Goal: Transaction & Acquisition: Purchase product/service

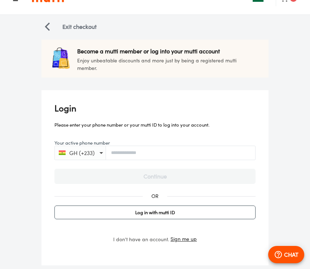
scroll to position [42, 0]
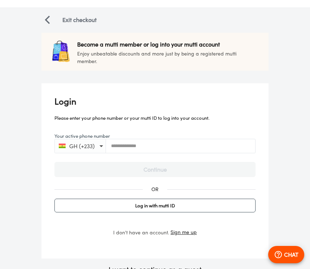
click at [203, 148] on input "Your active phone number" at bounding box center [180, 145] width 149 height 5
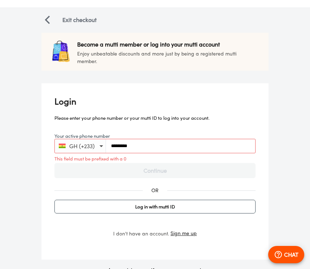
click at [111, 144] on input "*********" at bounding box center [180, 145] width 149 height 5
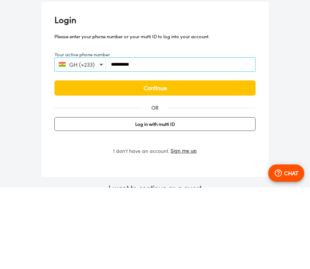
type input "**********"
click at [214, 165] on span "Continue" at bounding box center [155, 170] width 186 height 10
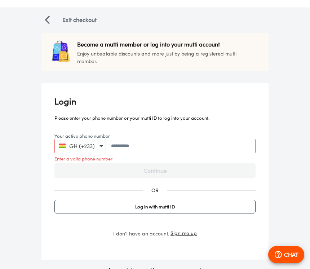
click at [184, 231] on span "Sign me up" at bounding box center [184, 233] width 26 height 9
click at [184, 230] on span "Sign me up" at bounding box center [184, 233] width 26 height 9
click at [185, 235] on span "Sign me up" at bounding box center [184, 233] width 26 height 9
click at [183, 234] on span "Sign me up" at bounding box center [184, 233] width 26 height 9
click at [183, 229] on span "Sign me up" at bounding box center [184, 233] width 26 height 9
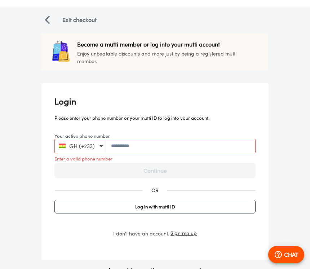
scroll to position [53, 0]
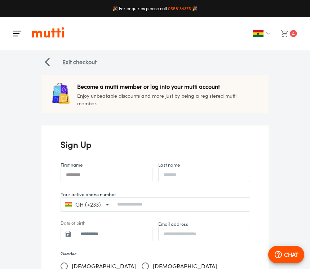
click at [130, 178] on input "First name" at bounding box center [106, 175] width 91 height 15
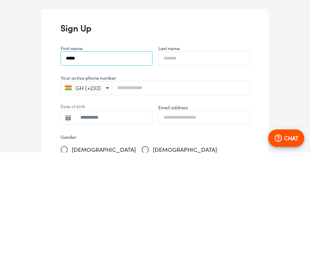
type input "*****"
click at [193, 168] on input "Last name" at bounding box center [204, 175] width 91 height 15
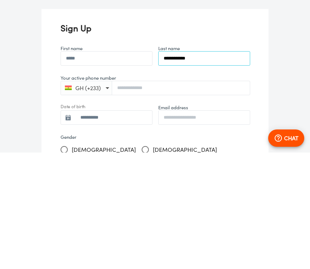
type input "**********"
click at [169, 202] on input "Your active phone number" at bounding box center [181, 204] width 138 height 5
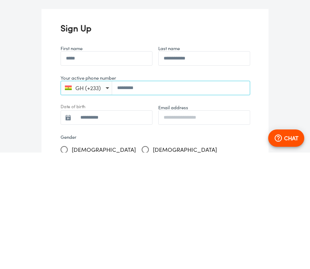
scroll to position [117, 0]
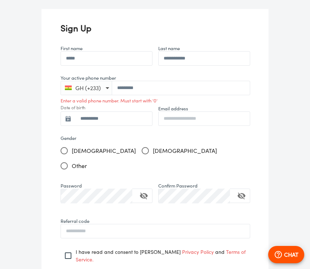
click at [117, 84] on div "GH (+233) *********" at bounding box center [156, 88] width 190 height 14
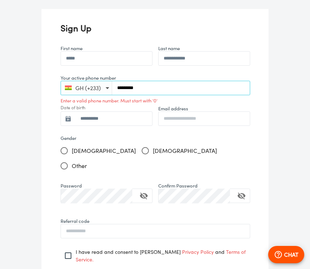
click at [116, 86] on input "*********" at bounding box center [181, 87] width 138 height 5
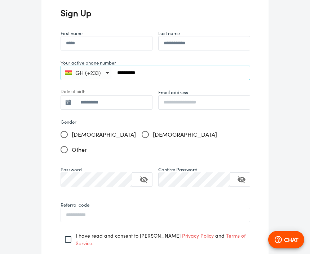
type input "**********"
click at [127, 110] on input "**********" at bounding box center [113, 117] width 77 height 15
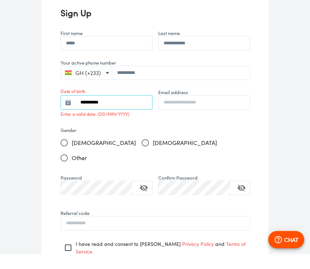
type input "**********"
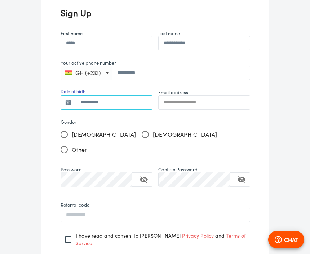
click at [219, 110] on input "Email address" at bounding box center [204, 117] width 91 height 15
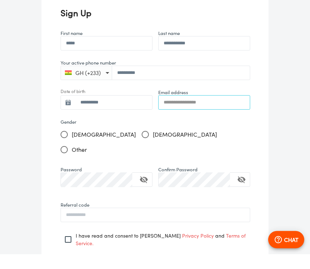
type input "**********"
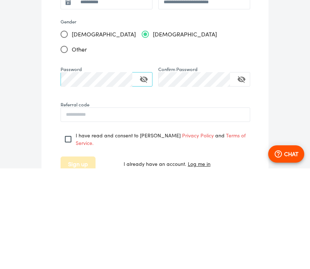
scroll to position [149, 0]
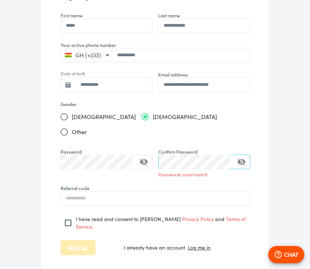
click at [242, 158] on icon "toggle confirm password visibility" at bounding box center [242, 162] width 9 height 9
click at [146, 159] on icon "toggle password visibility" at bounding box center [144, 162] width 8 height 7
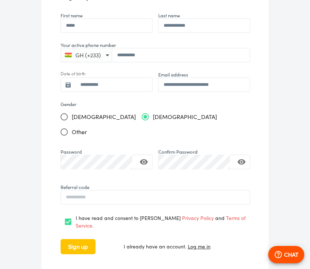
click at [82, 239] on button "Sign up" at bounding box center [78, 246] width 35 height 15
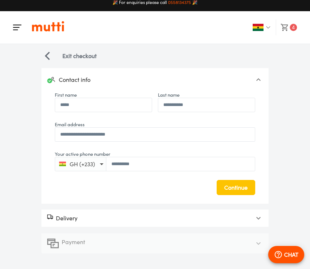
scroll to position [12, 0]
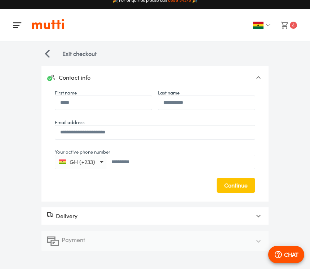
click at [156, 247] on div "Payment" at bounding box center [155, 241] width 227 height 20
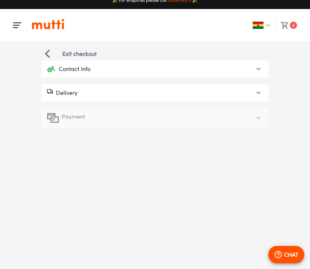
click at [241, 112] on div "Payment" at bounding box center [148, 118] width 203 height 12
click at [257, 88] on icon at bounding box center [259, 92] width 9 height 9
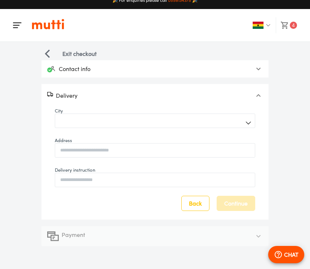
click at [248, 117] on body "**********" at bounding box center [155, 131] width 310 height 278
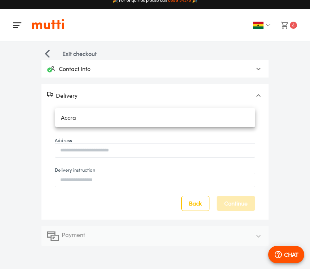
click at [243, 114] on li "Accra" at bounding box center [155, 117] width 200 height 13
type input "*****"
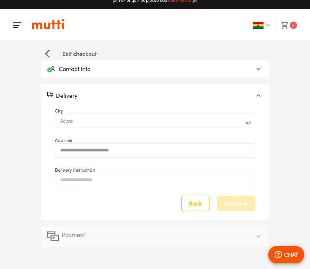
click at [219, 145] on input "Address" at bounding box center [155, 150] width 200 height 16
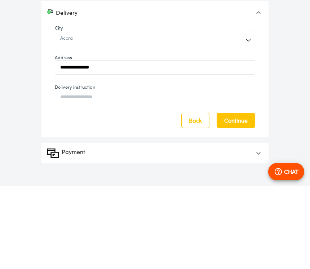
type input "**********"
click at [147, 172] on input "Delivery instruction" at bounding box center [155, 180] width 200 height 16
type input "**********"
click at [238, 199] on span "Continue" at bounding box center [236, 204] width 23 height 10
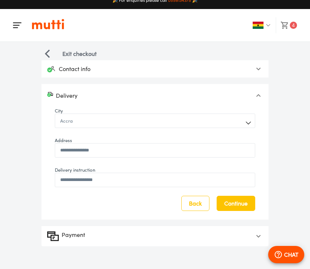
scroll to position [8, 0]
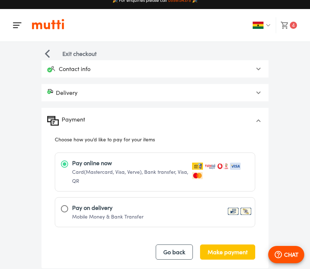
click at [163, 215] on span "Pay on delivery Mobile Money & Bank Transfer" at bounding box center [162, 213] width 181 height 18
click at [230, 253] on span "Complete order" at bounding box center [227, 252] width 42 height 10
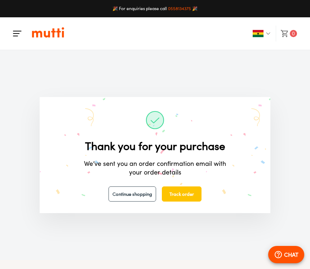
click at [142, 199] on span "Continue shopping" at bounding box center [133, 194] width 40 height 8
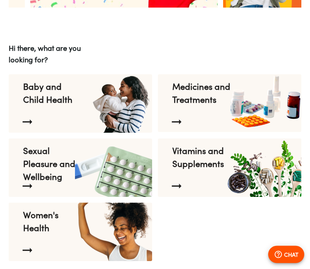
scroll to position [933, 0]
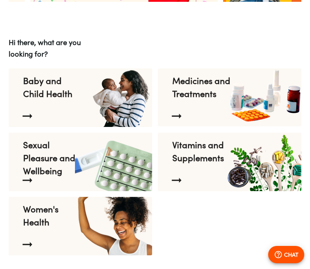
click at [210, 144] on p "Vitamins and Supplements" at bounding box center [202, 152] width 59 height 26
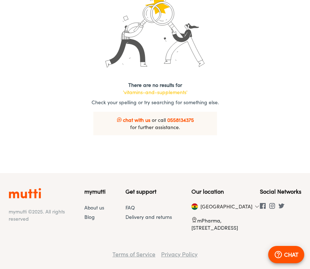
type input "*"
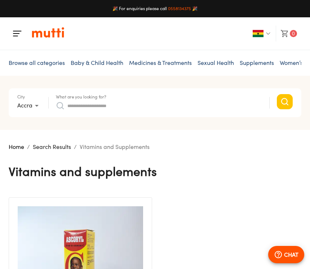
click at [44, 64] on span "Browse all categories" at bounding box center [37, 62] width 56 height 7
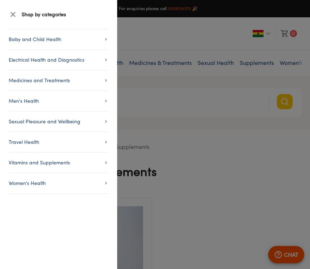
click at [198, 177] on div at bounding box center [155, 134] width 310 height 269
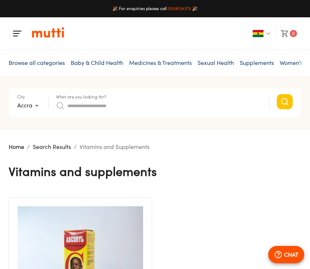
click at [292, 36] on span "0" at bounding box center [293, 33] width 7 height 7
click at [299, 31] on button "0" at bounding box center [289, 33] width 25 height 17
click at [298, 31] on button "0" at bounding box center [289, 33] width 25 height 17
click at [291, 34] on span "0" at bounding box center [293, 33] width 7 height 7
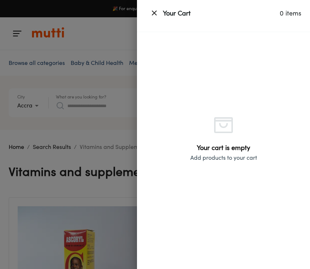
click at [90, 220] on div at bounding box center [155, 134] width 310 height 269
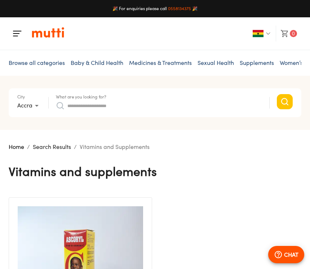
click at [19, 42] on button "button" at bounding box center [17, 33] width 17 height 17
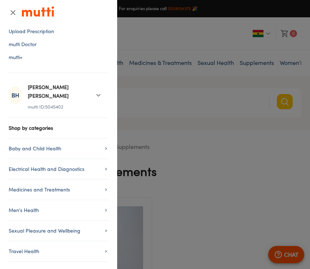
click at [89, 97] on div "B H Betty Hagan-Brown mutti ID: 5045402" at bounding box center [49, 95] width 81 height 36
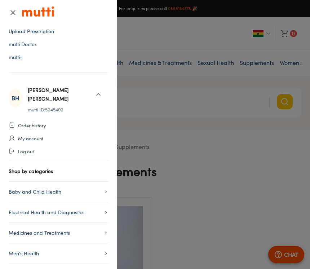
click at [79, 117] on div "Order history My account Log out" at bounding box center [59, 138] width 100 height 45
click at [41, 122] on span "Order history" at bounding box center [32, 125] width 28 height 7
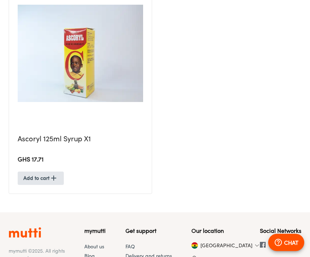
scroll to position [236, 0]
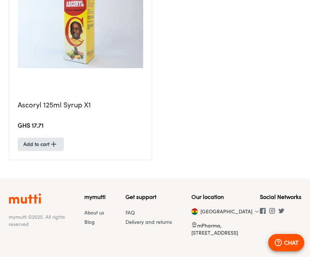
click at [292, 256] on div "mymutti © 2025 . All rights reserved mymutti About us Blog Get support FAQ Deli…" at bounding box center [155, 230] width 310 height 74
click at [282, 247] on icon "button" at bounding box center [278, 243] width 9 height 9
click at [287, 247] on p "CHAT" at bounding box center [291, 243] width 14 height 9
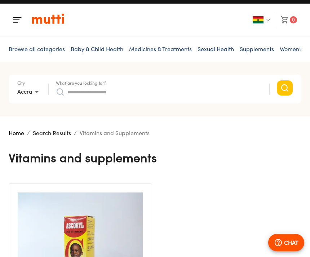
scroll to position [0, 0]
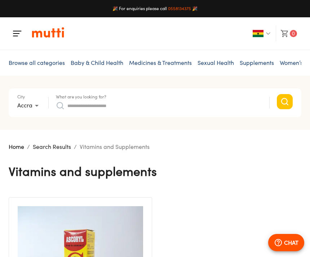
click at [294, 240] on p "CHAT" at bounding box center [291, 243] width 14 height 9
click at [292, 241] on p "CHAT" at bounding box center [291, 243] width 14 height 9
click at [293, 240] on p "CHAT" at bounding box center [291, 243] width 14 height 9
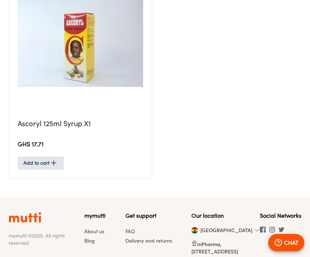
scroll to position [236, 0]
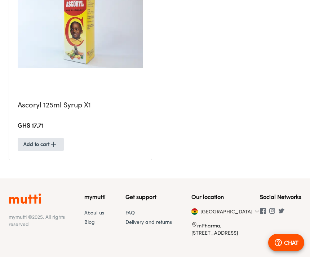
click at [101, 210] on link "About us" at bounding box center [94, 213] width 20 height 6
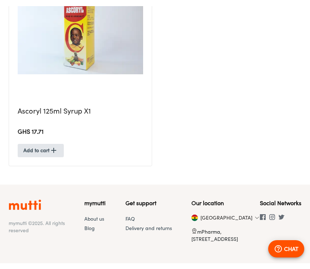
scroll to position [247, 0]
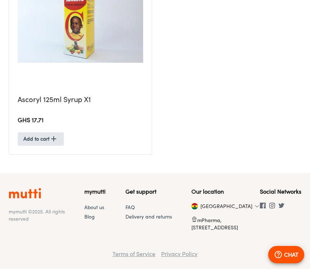
click at [146, 219] on div "Get support FAQ Delivery and returns" at bounding box center [149, 212] width 47 height 49
click at [132, 204] on link "FAQ" at bounding box center [130, 207] width 9 height 6
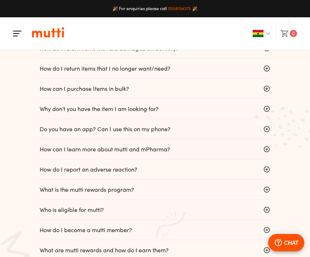
scroll to position [179, 0]
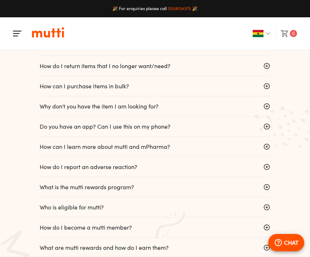
click at [193, 126] on div "Do you have an app? Can I use this on my phone?" at bounding box center [149, 127] width 219 height 20
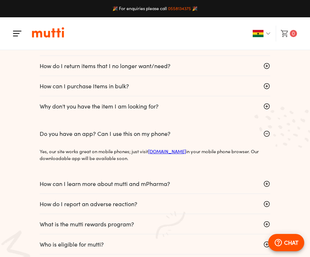
click at [195, 130] on div "Do you have an app? Can I use this on my phone?" at bounding box center [149, 134] width 219 height 20
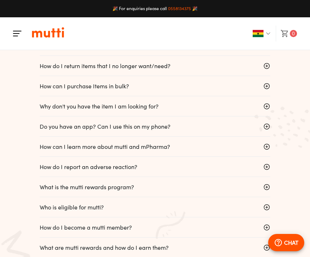
click at [197, 124] on div "Do you have an app? Can I use this on my phone?" at bounding box center [149, 127] width 219 height 20
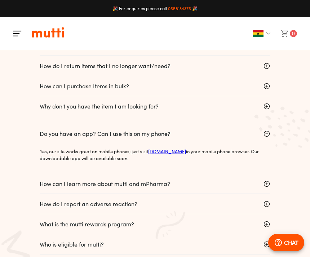
click at [191, 132] on div "Do you have an app? Can I use this on my phone?" at bounding box center [149, 134] width 219 height 20
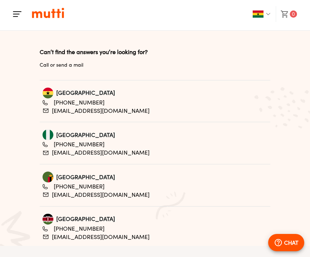
scroll to position [22, 0]
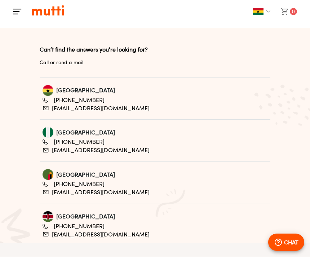
click at [97, 110] on link "info@mpharma.com" at bounding box center [101, 109] width 98 height 8
